Goal: Find specific page/section: Find specific page/section

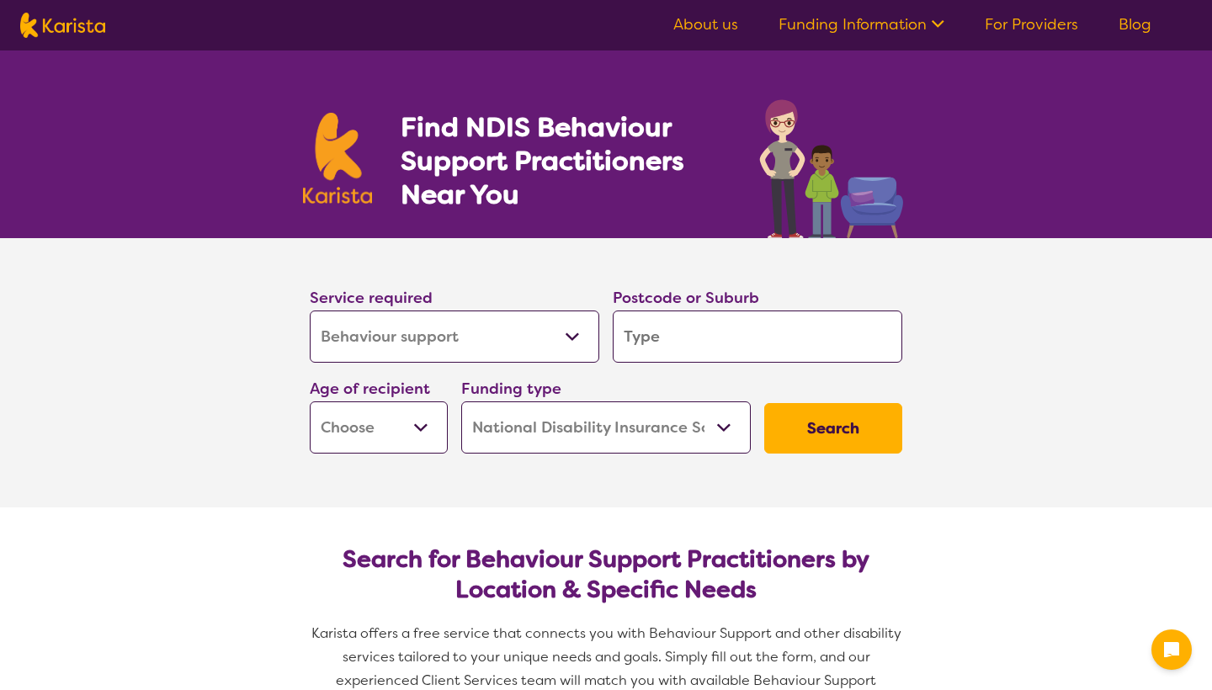
select select "Behaviour support"
select select "NDIS"
select select "Behaviour support"
select select "NDIS"
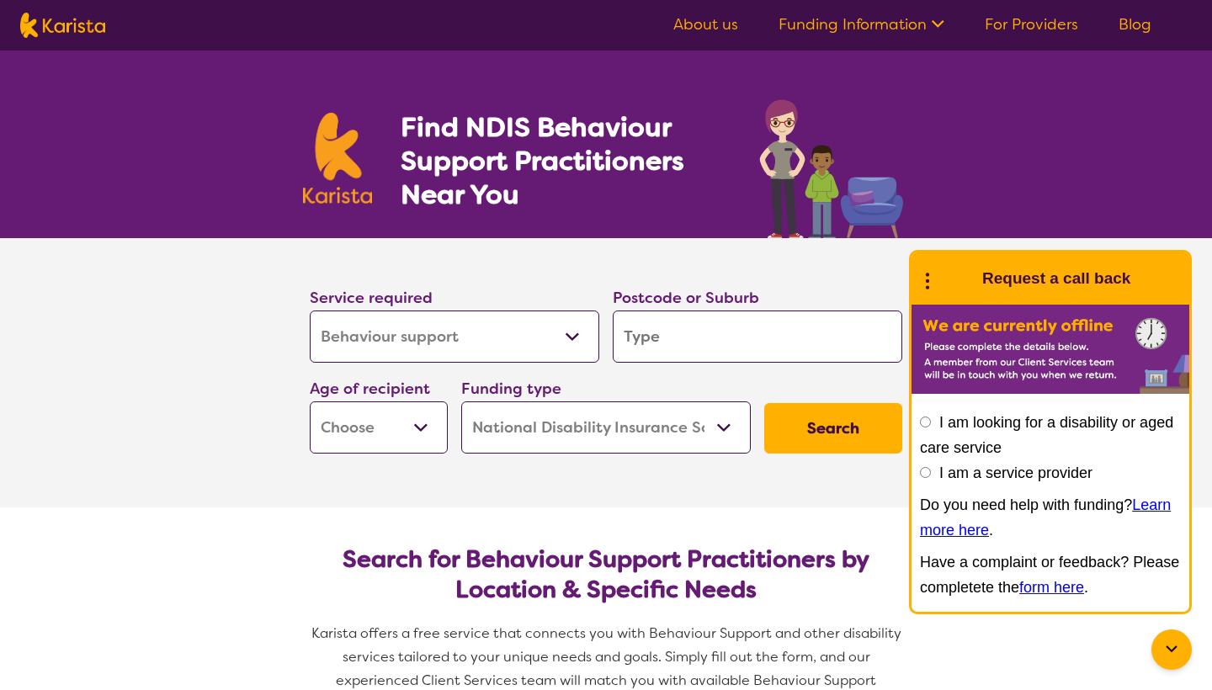
scroll to position [78, 0]
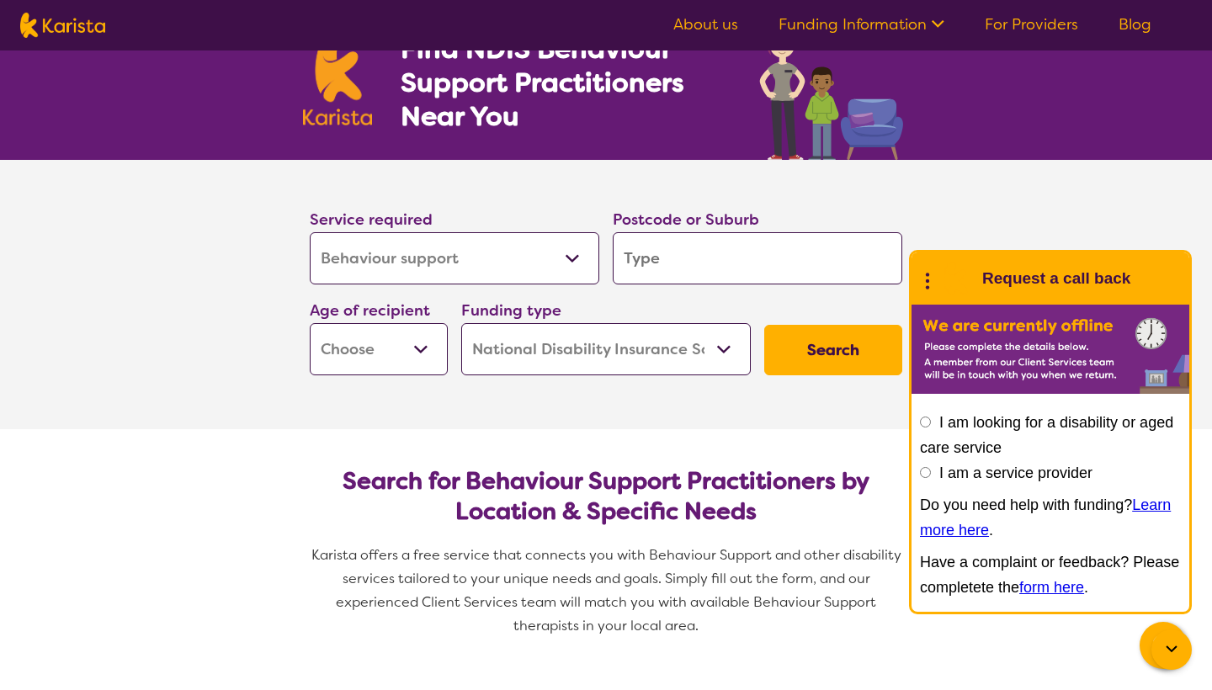
click at [723, 258] on input "search" at bounding box center [756, 258] width 289 height 52
type input "n"
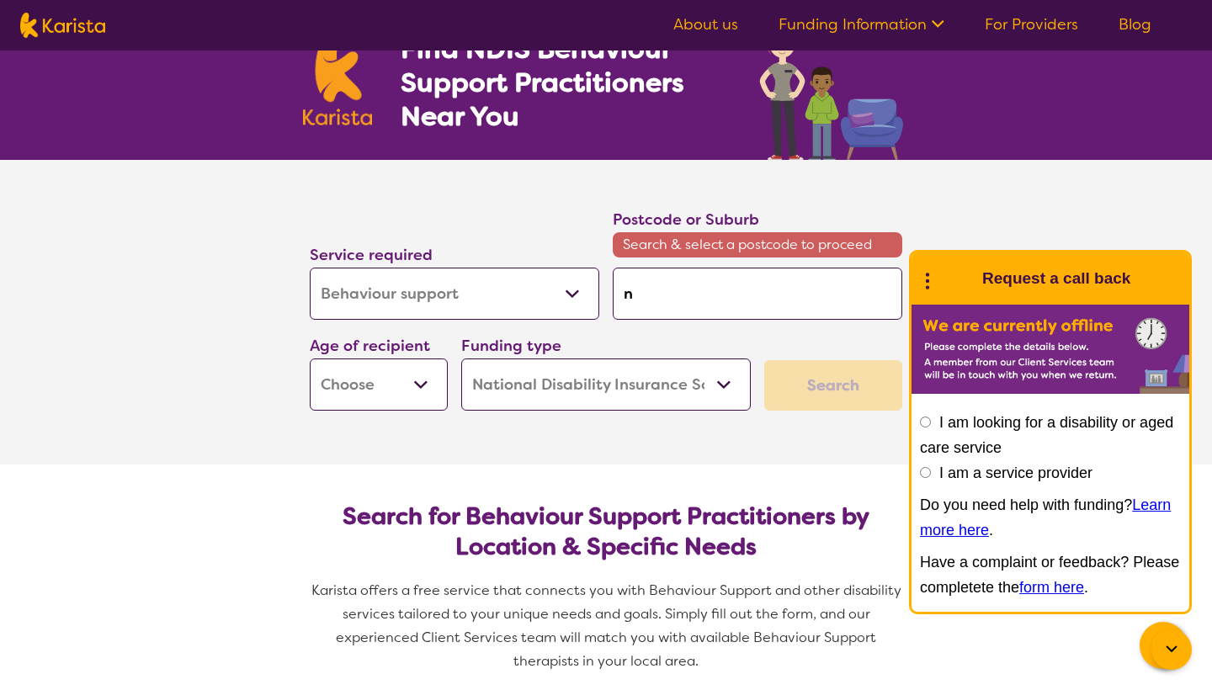
type input "no"
type input "nor"
type input "nort"
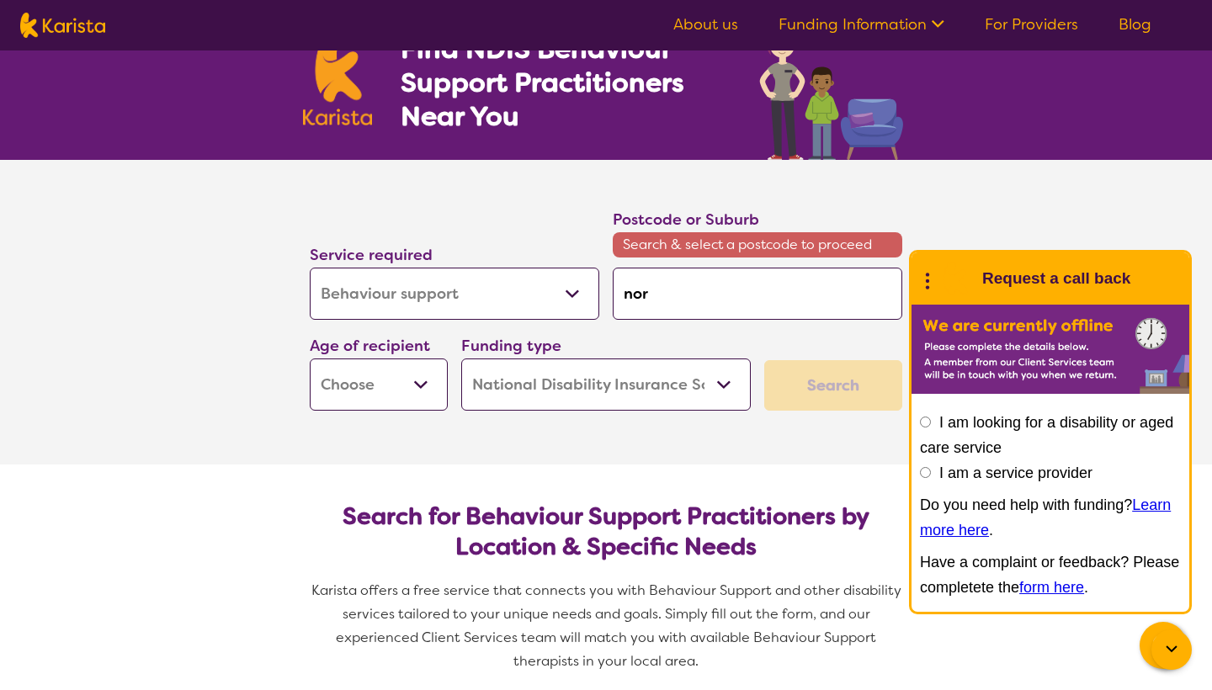
type input "nort"
type input "north"
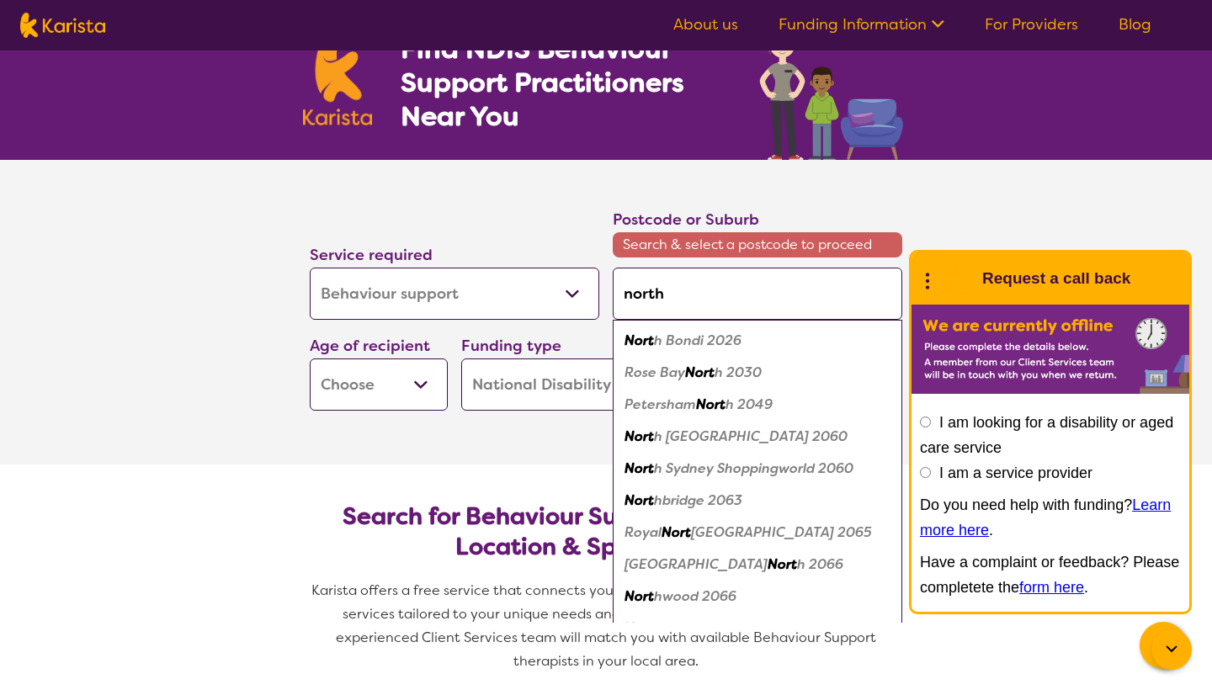
type input "northa"
type input "northam"
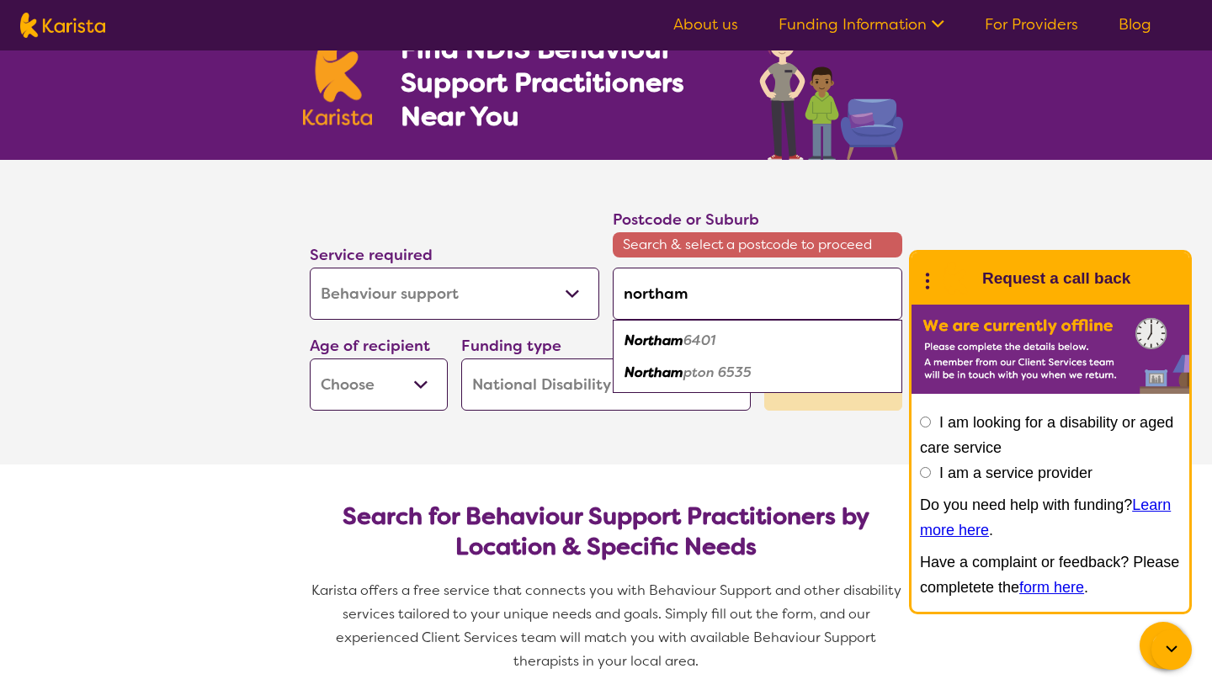
type input "Northam"
drag, startPoint x: 723, startPoint y: 258, endPoint x: 742, endPoint y: 342, distance: 86.3
click at [742, 342] on div "Northam 6401" at bounding box center [757, 341] width 273 height 32
type input "6401"
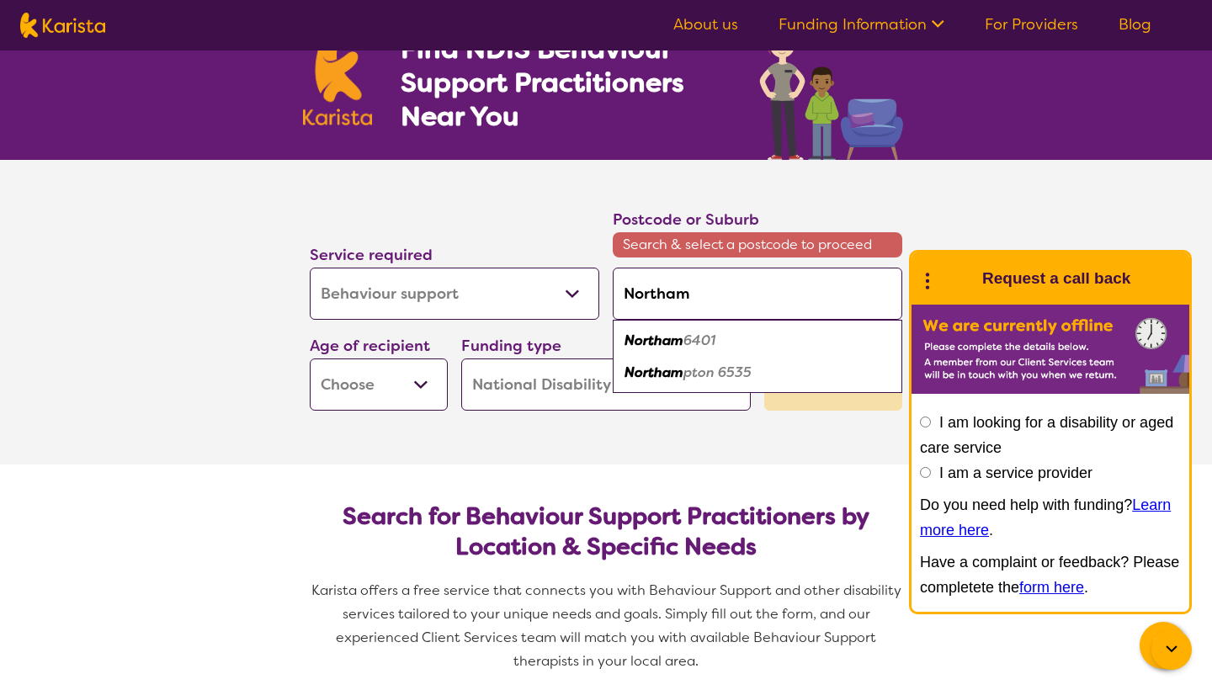
type input "6401"
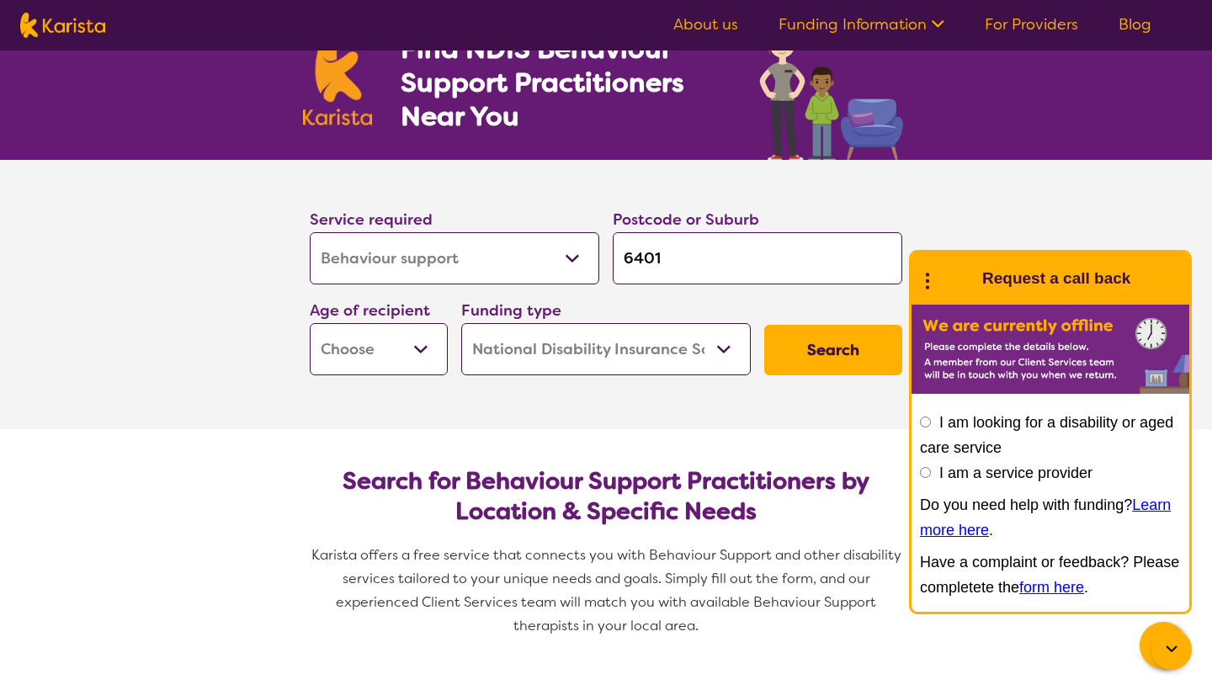
click at [830, 349] on button "Search" at bounding box center [833, 350] width 138 height 50
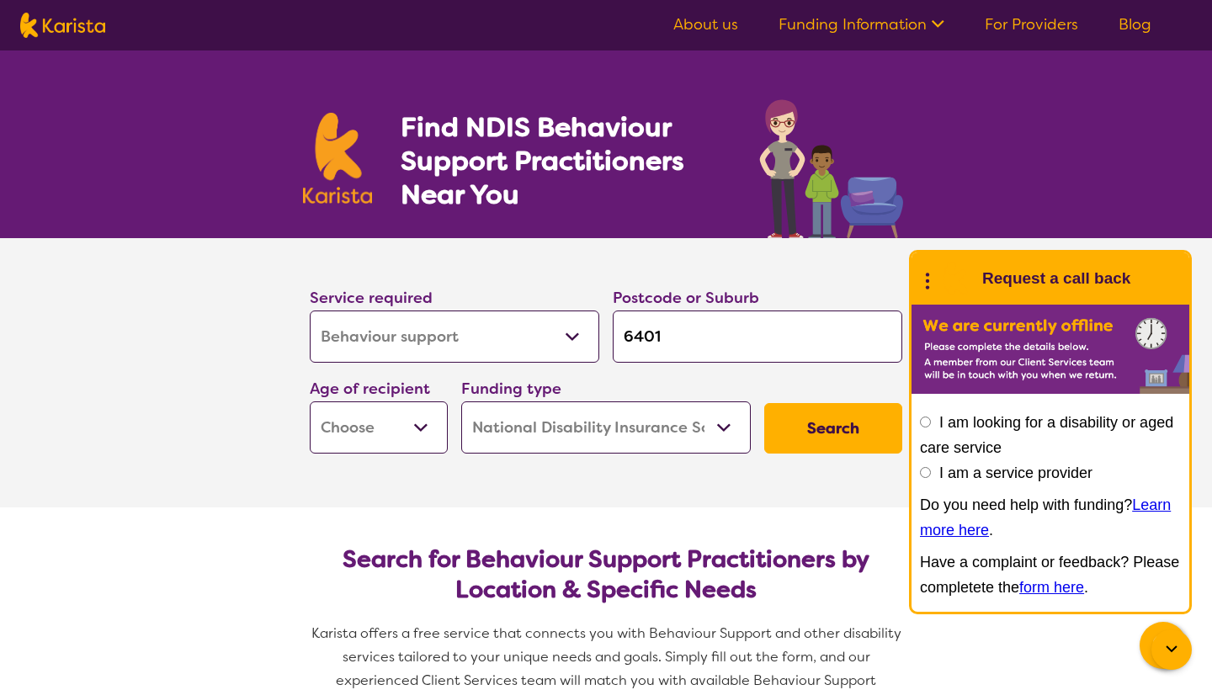
scroll to position [-38, 0]
